Goal: Task Accomplishment & Management: Use online tool/utility

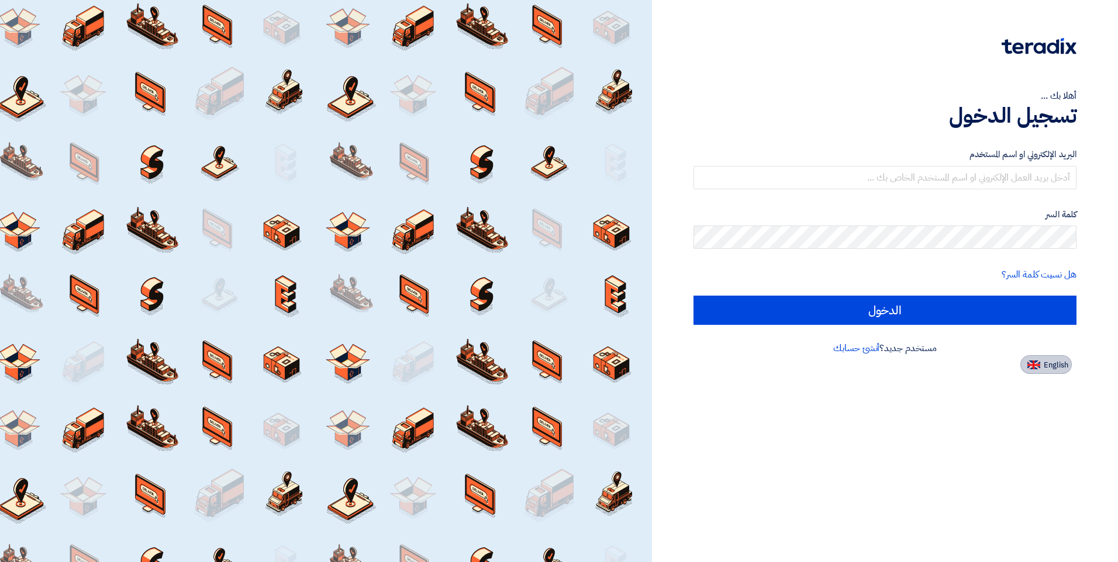
click at [1046, 372] on button "English" at bounding box center [1045, 364] width 51 height 19
click at [652, 365] on div at bounding box center [326, 281] width 652 height 562
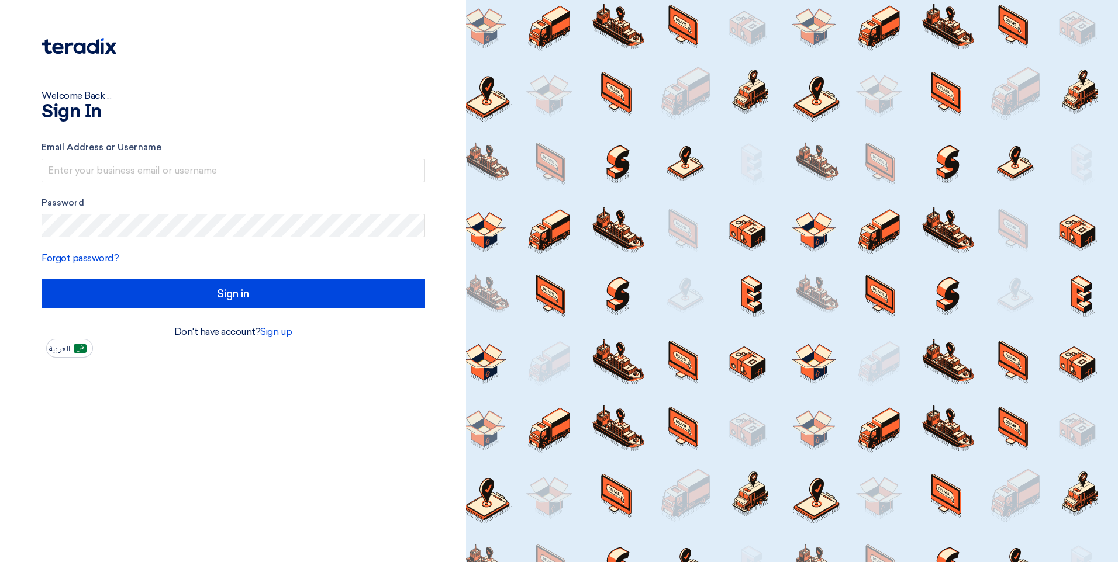
type input "Sign in"
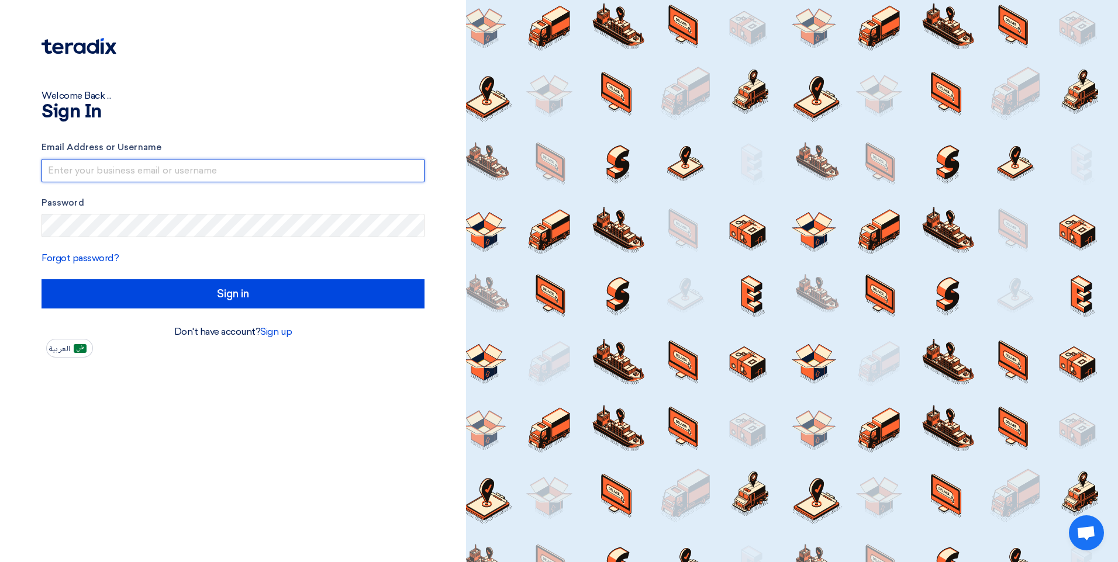
click at [109, 171] on input "text" at bounding box center [232, 170] width 383 height 23
type input "[EMAIL_ADDRESS][DOMAIN_NAME]"
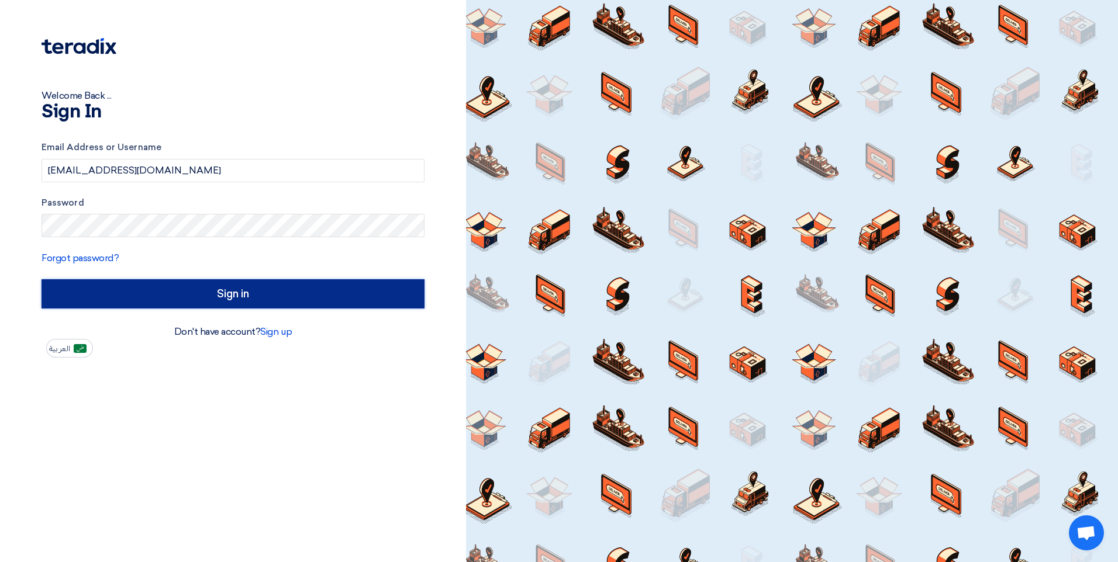
click at [206, 285] on input "Sign in" at bounding box center [232, 293] width 383 height 29
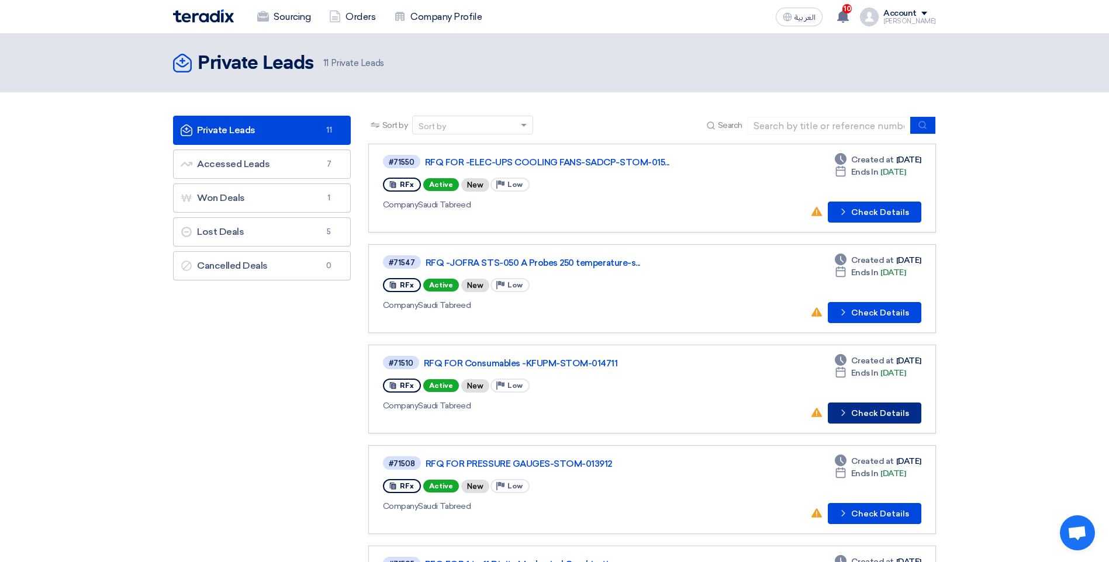
click at [864, 413] on button "Check details Check Details" at bounding box center [875, 413] width 94 height 21
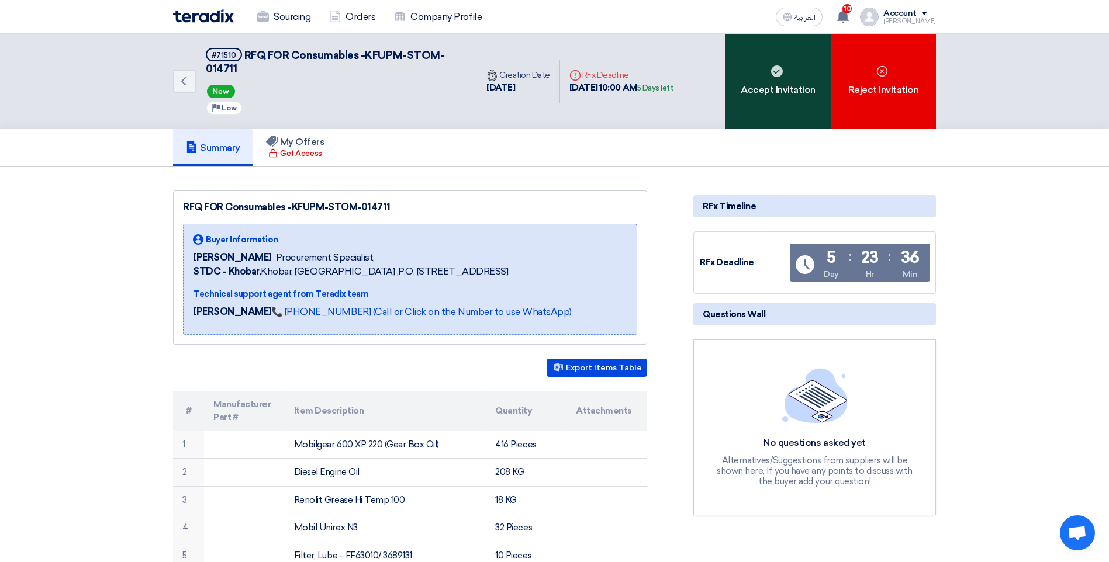
click at [770, 91] on div "Accept Invitation" at bounding box center [777, 81] width 105 height 95
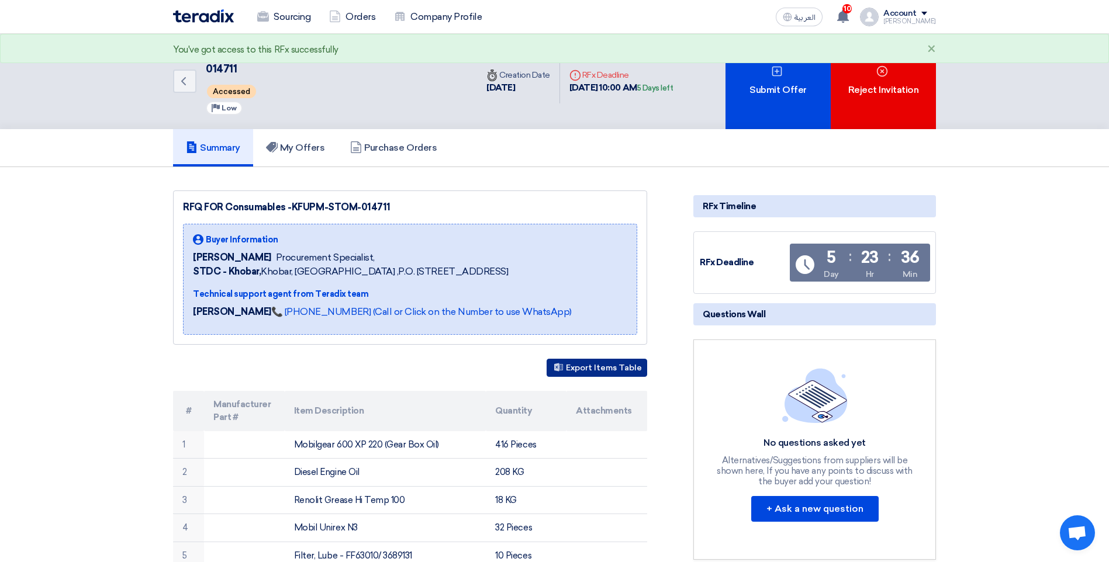
click at [594, 369] on button "Export Items Table" at bounding box center [596, 368] width 101 height 18
